Goal: Information Seeking & Learning: Learn about a topic

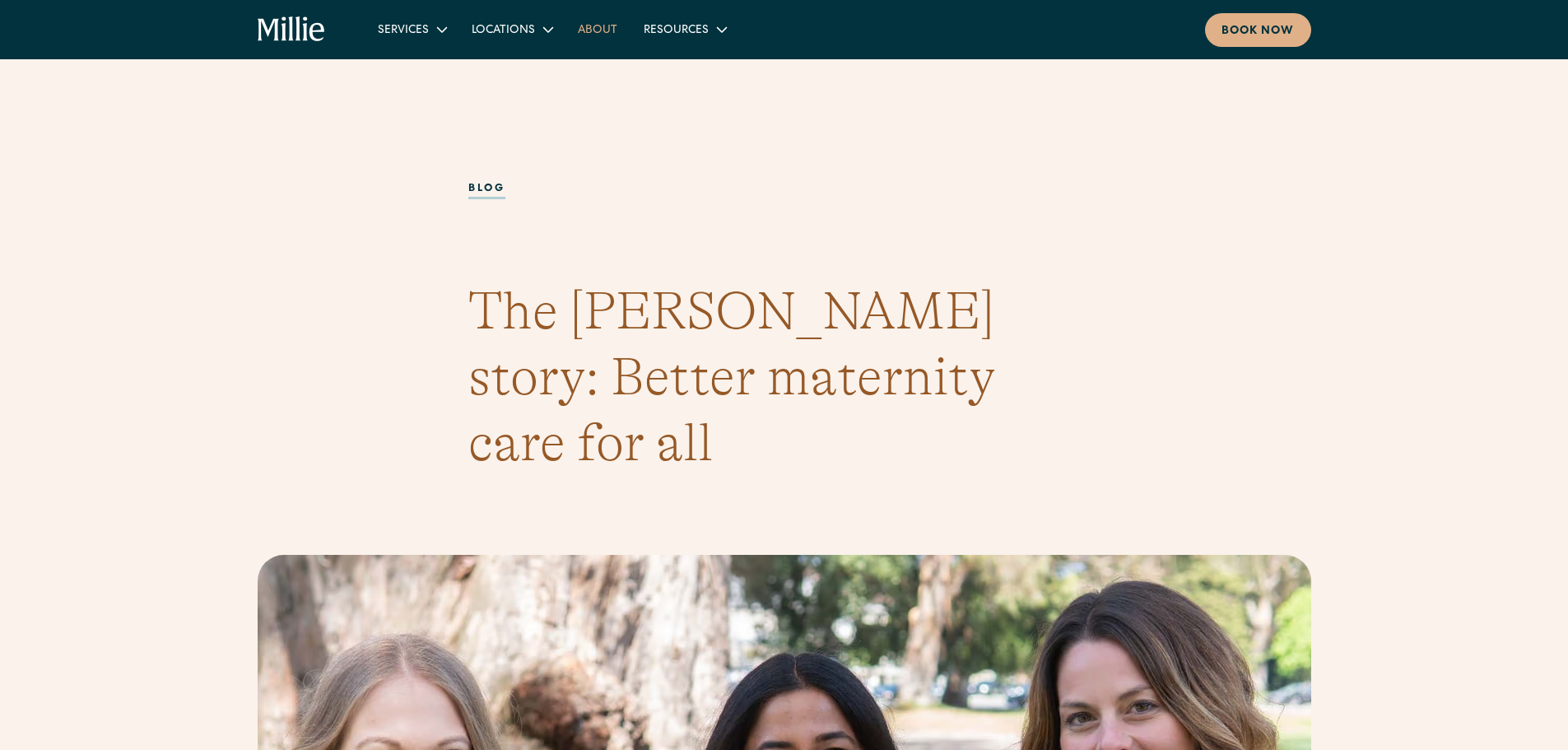
click at [590, 37] on link "About" at bounding box center [597, 29] width 66 height 28
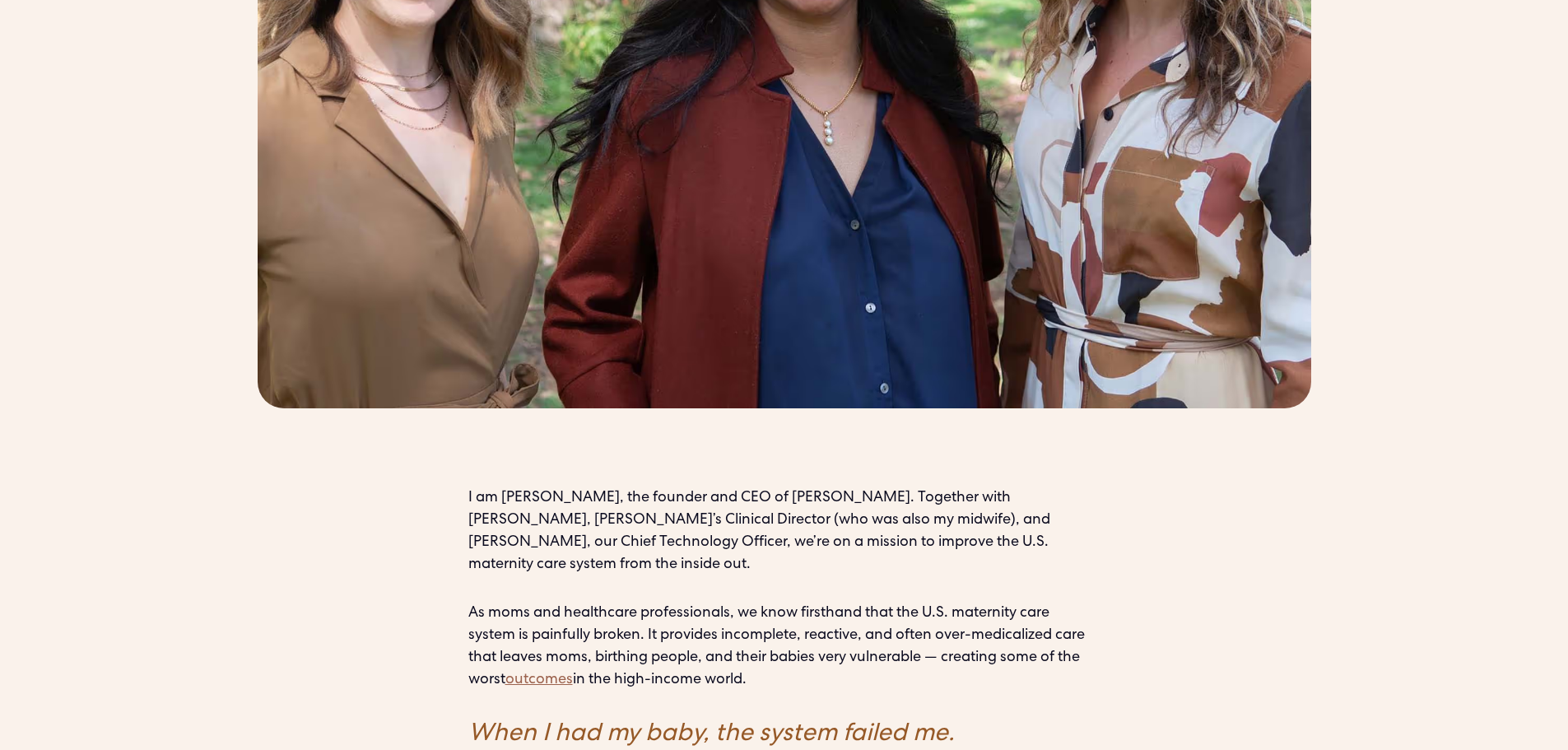
scroll to position [158, 0]
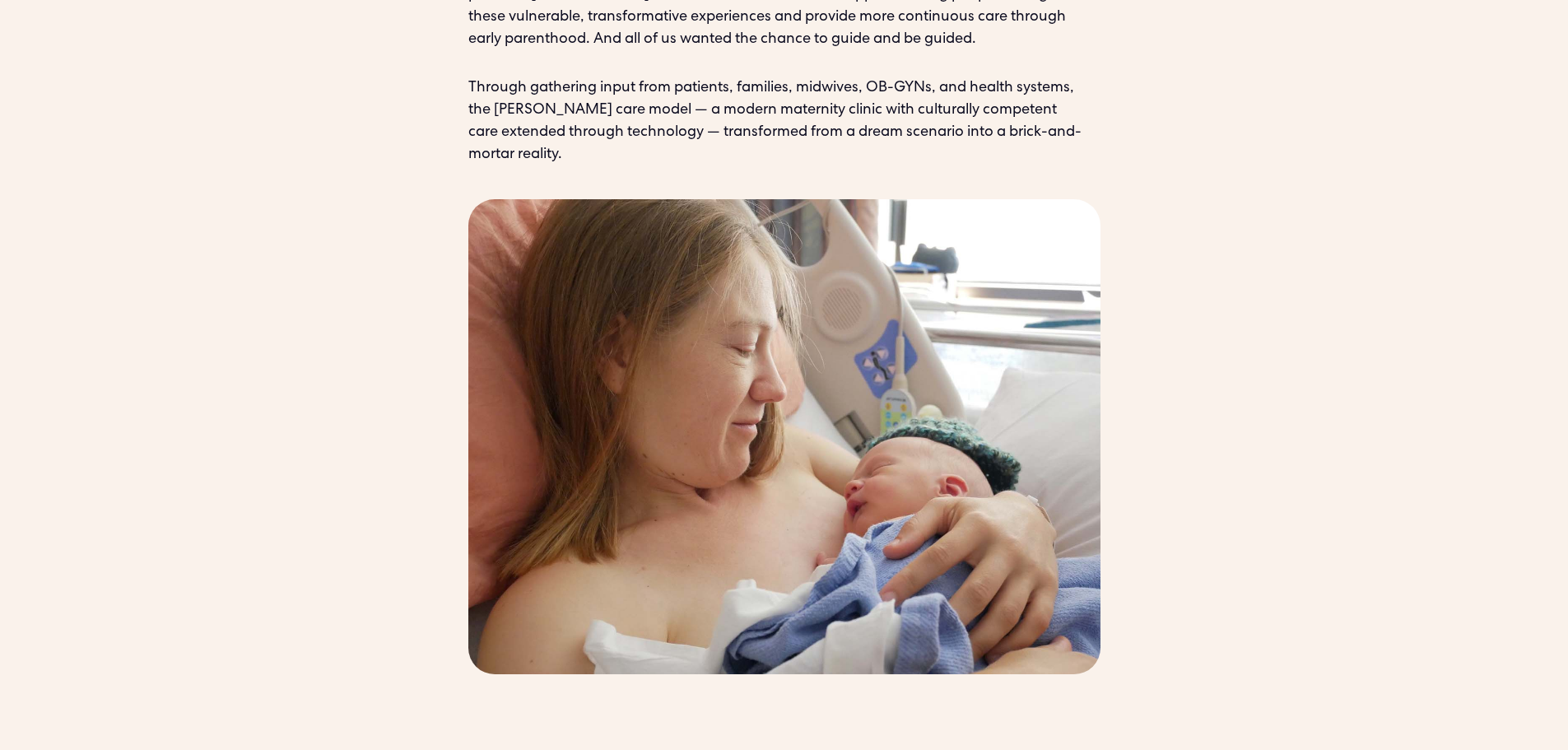
scroll to position [2623, 0]
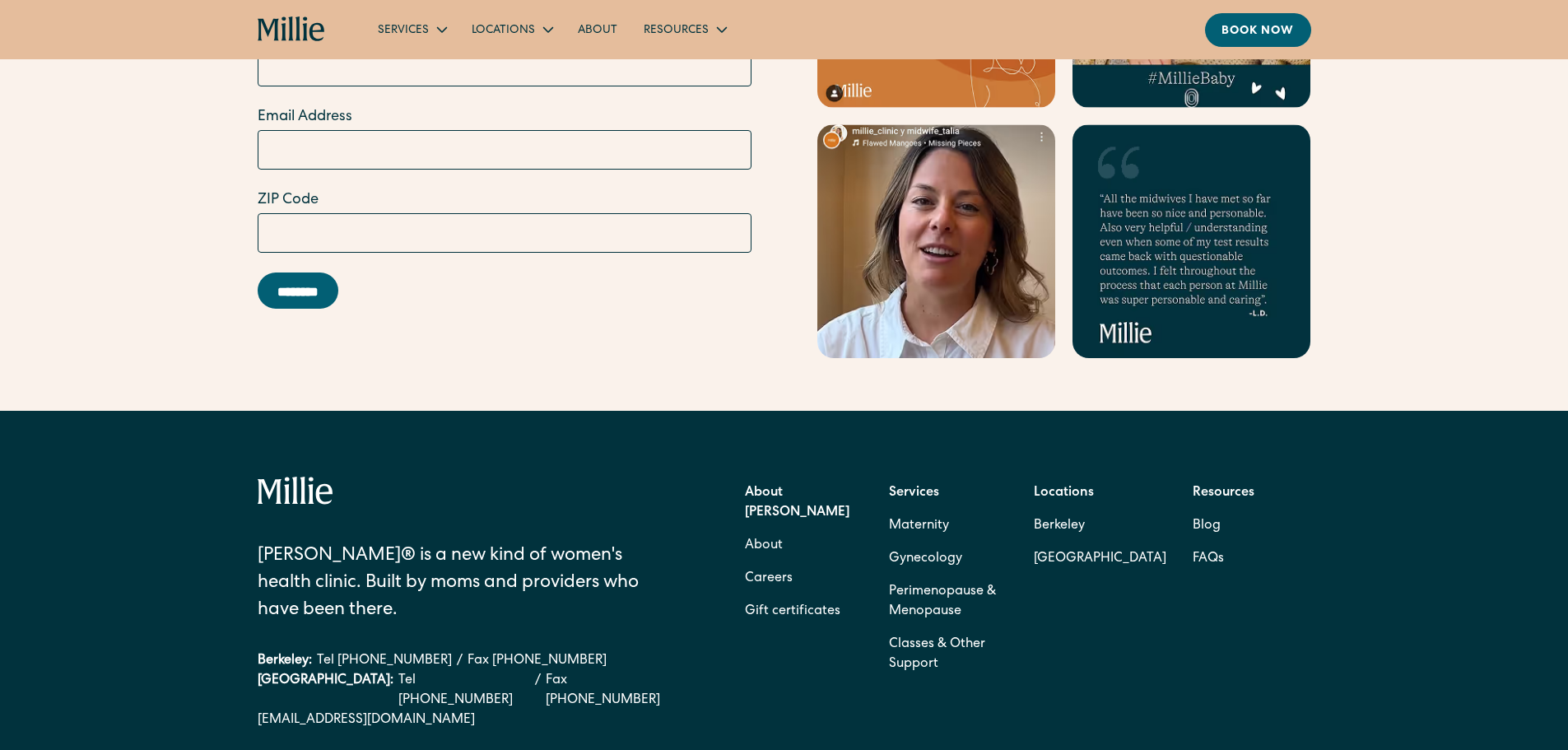
scroll to position [5187, 0]
